Goal: Task Accomplishment & Management: Manage account settings

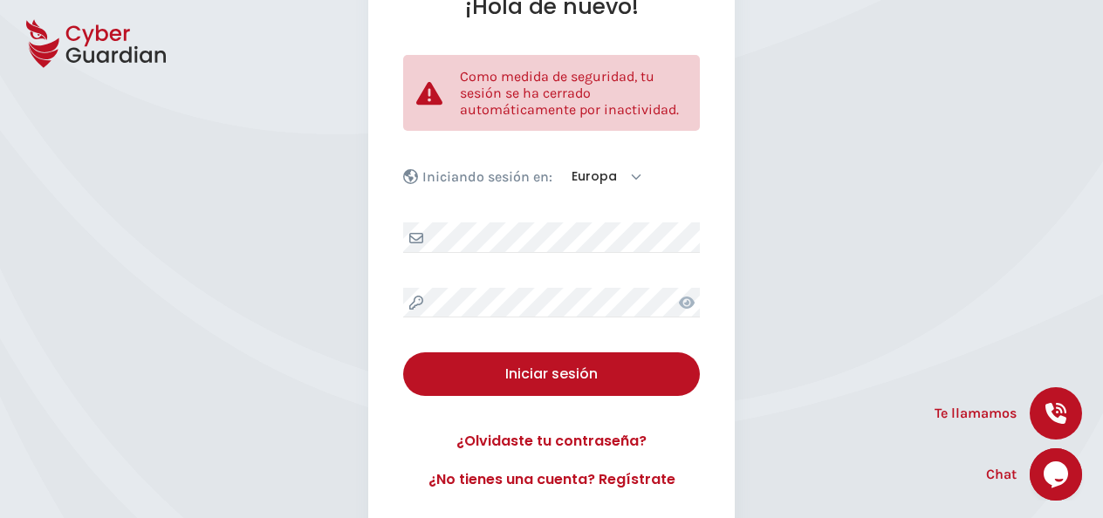
scroll to position [161, 0]
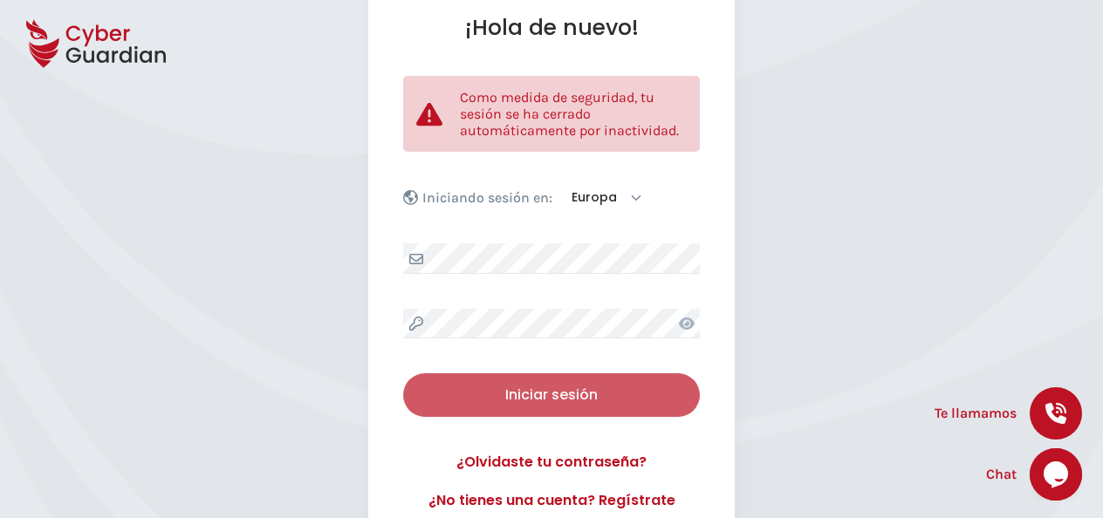
click at [614, 397] on div "Iniciar sesión" at bounding box center [551, 395] width 271 height 21
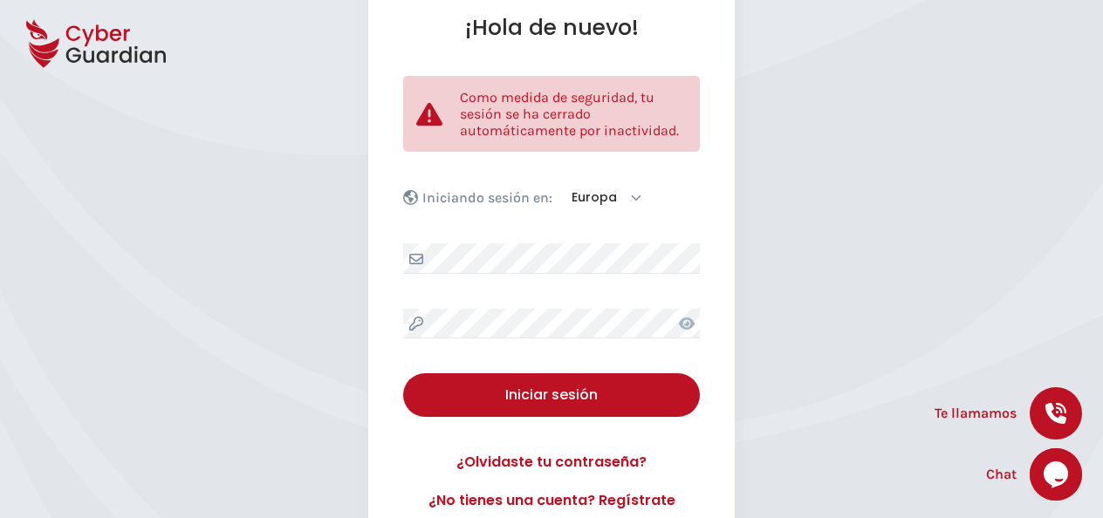
scroll to position [0, 0]
